Goal: Information Seeking & Learning: Learn about a topic

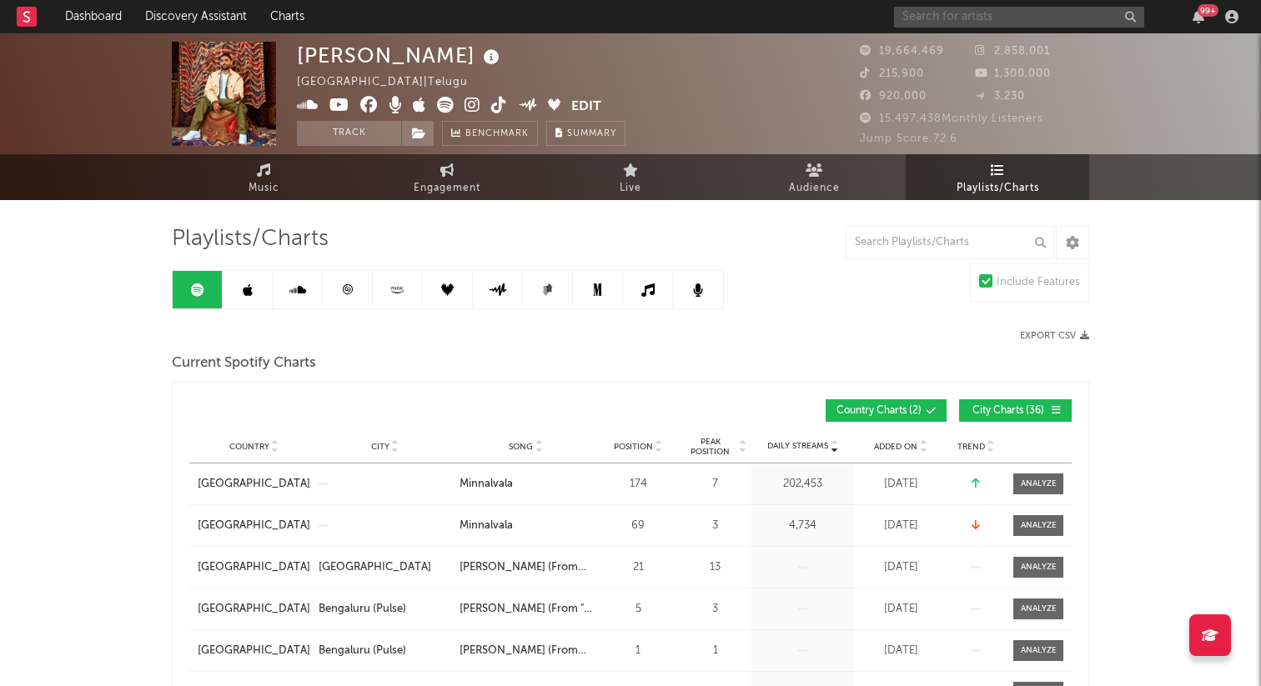
click at [938, 25] on input "text" at bounding box center [1019, 17] width 250 height 21
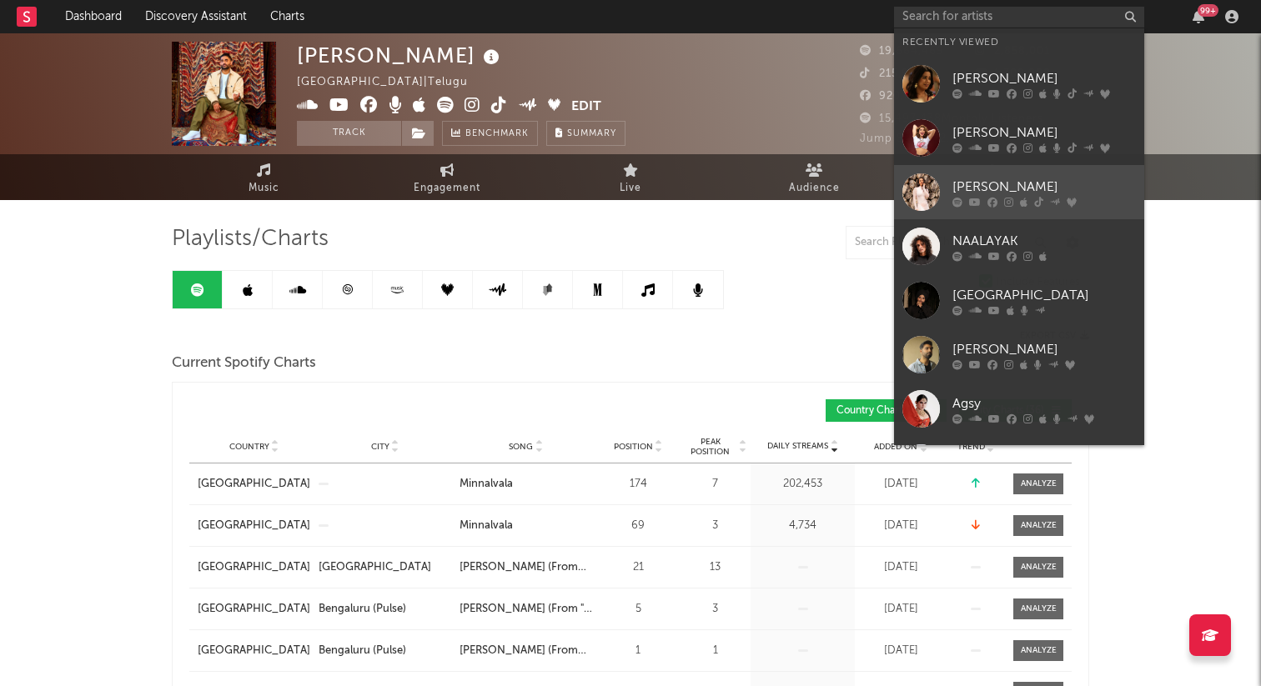
click at [989, 194] on div "[PERSON_NAME]" at bounding box center [1043, 187] width 183 height 20
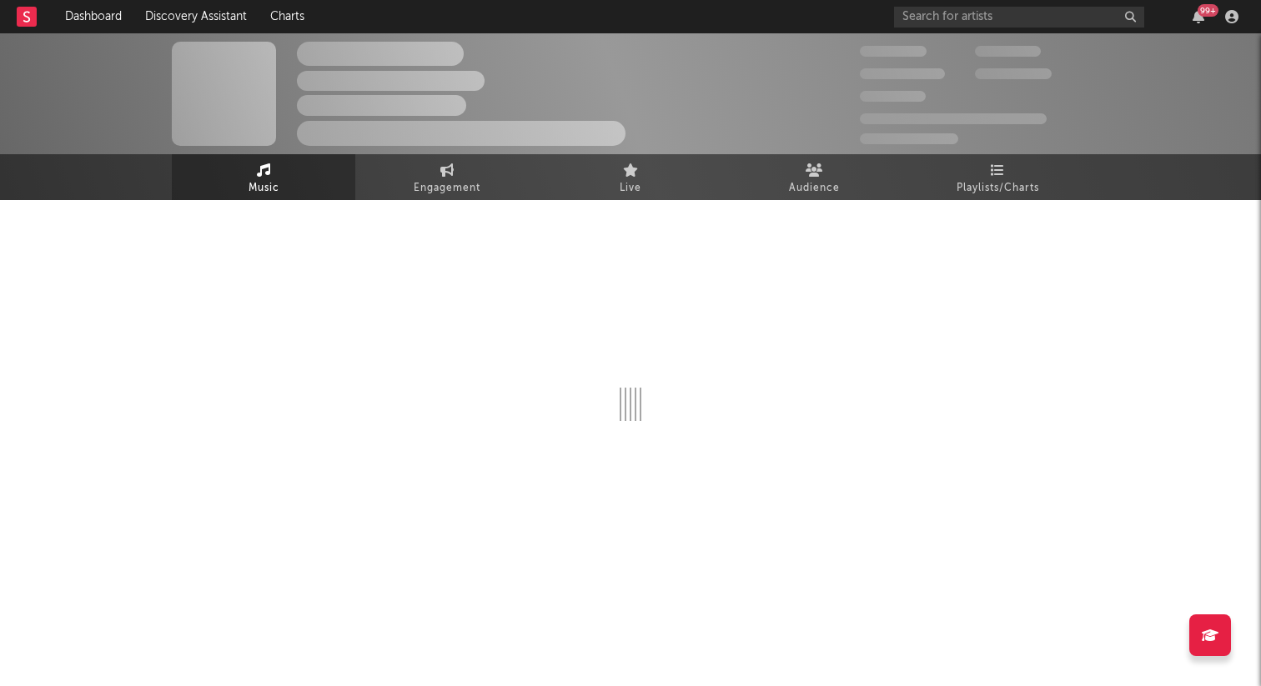
select select "6m"
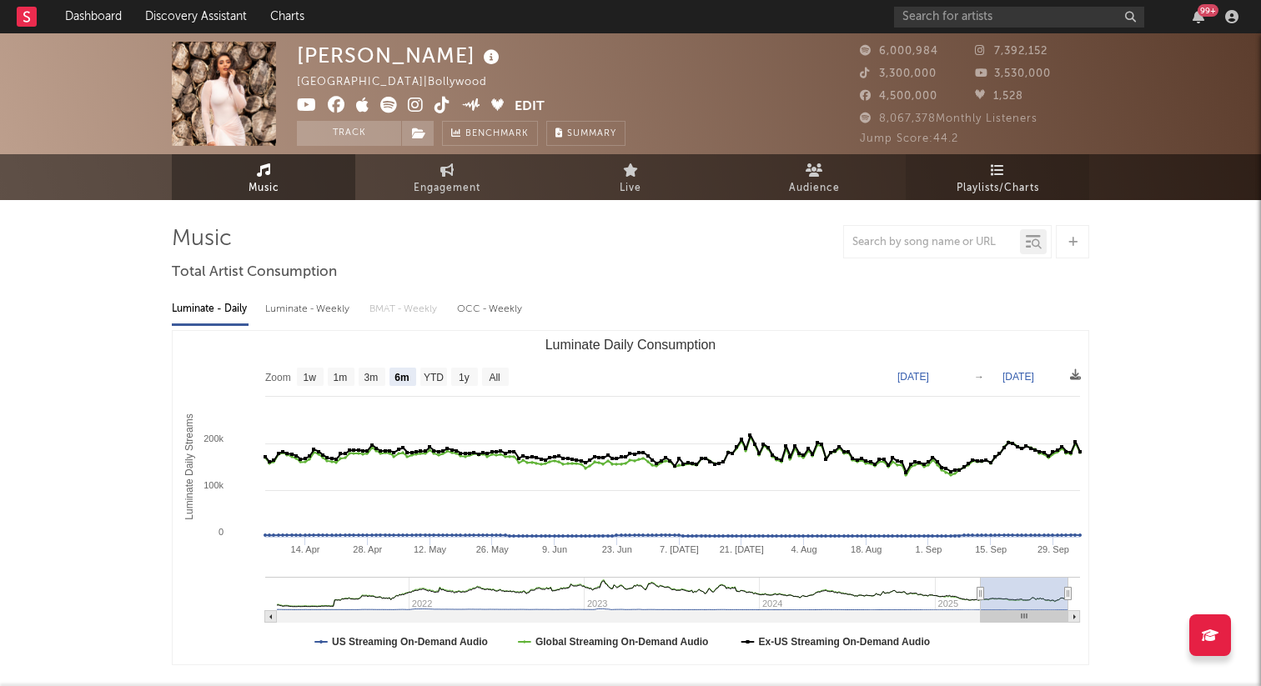
click at [1002, 181] on span "Playlists/Charts" at bounding box center [998, 188] width 83 height 20
